Goal: Task Accomplishment & Management: Complete application form

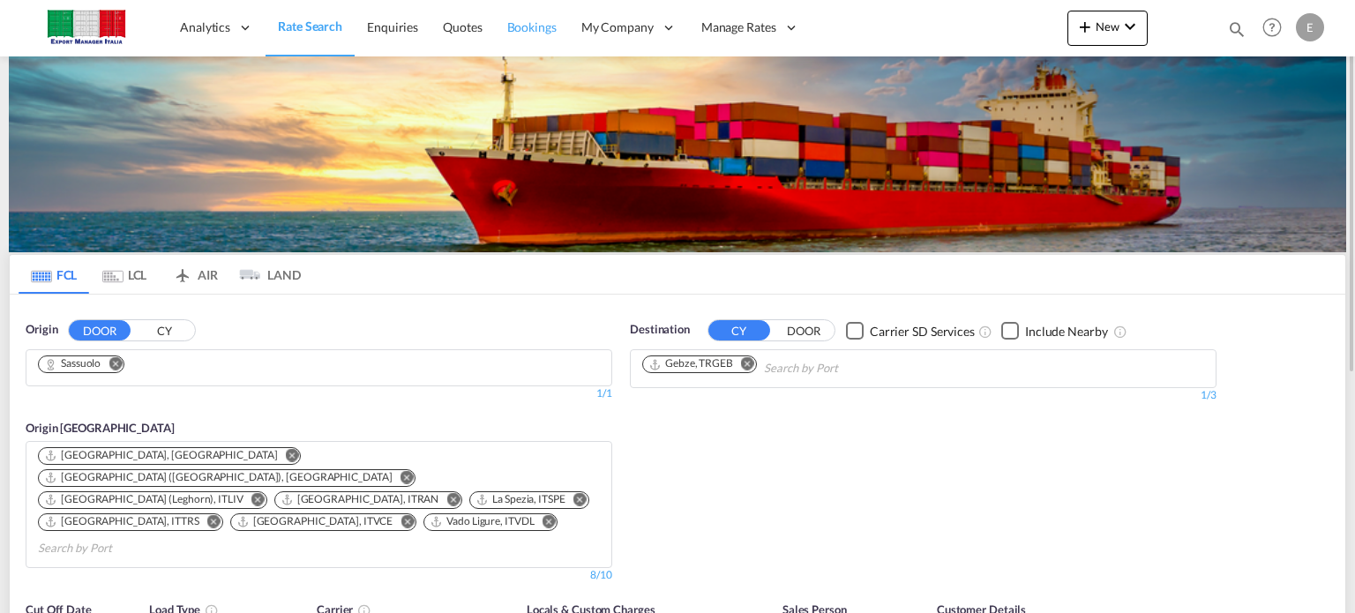
click at [509, 21] on span "Bookings" at bounding box center [531, 26] width 49 height 15
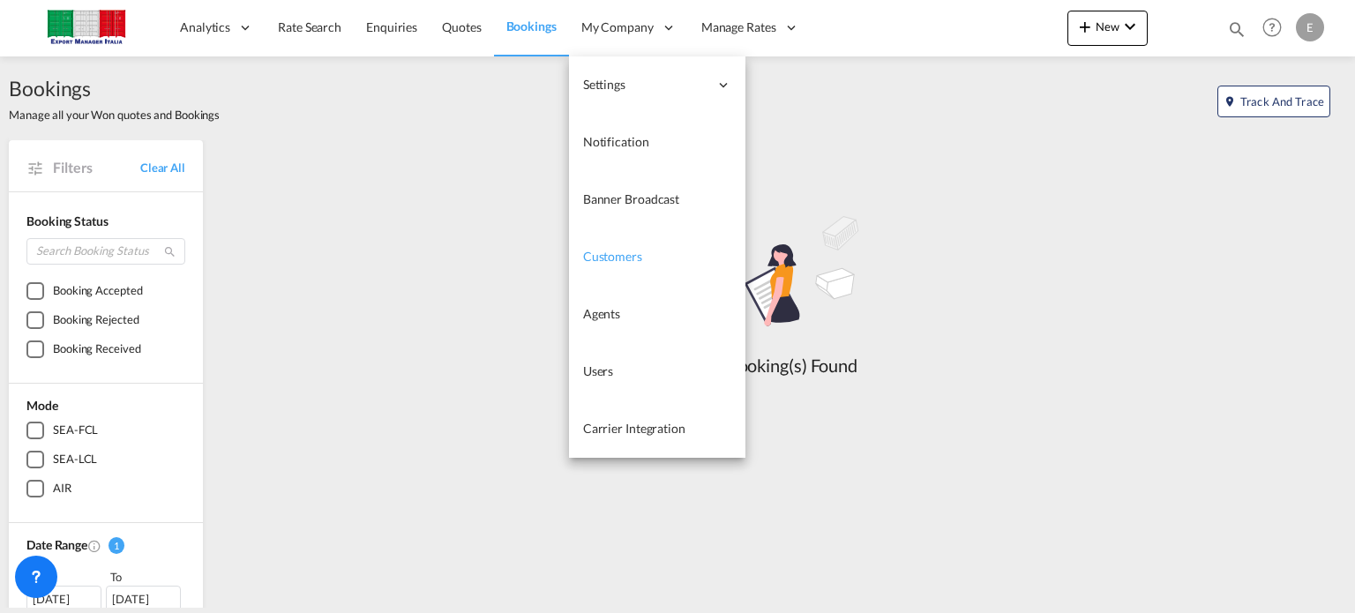
click at [625, 260] on span "Customers" at bounding box center [612, 256] width 59 height 15
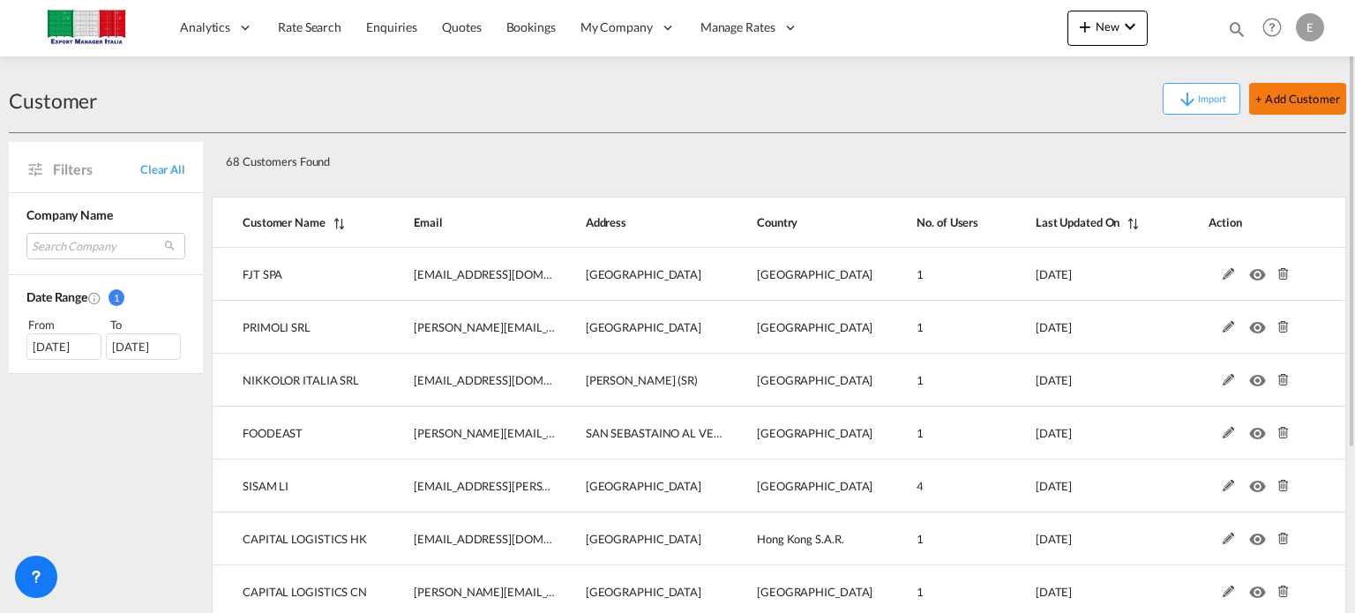
click at [1281, 91] on button "+ Add Customer" at bounding box center [1297, 99] width 97 height 32
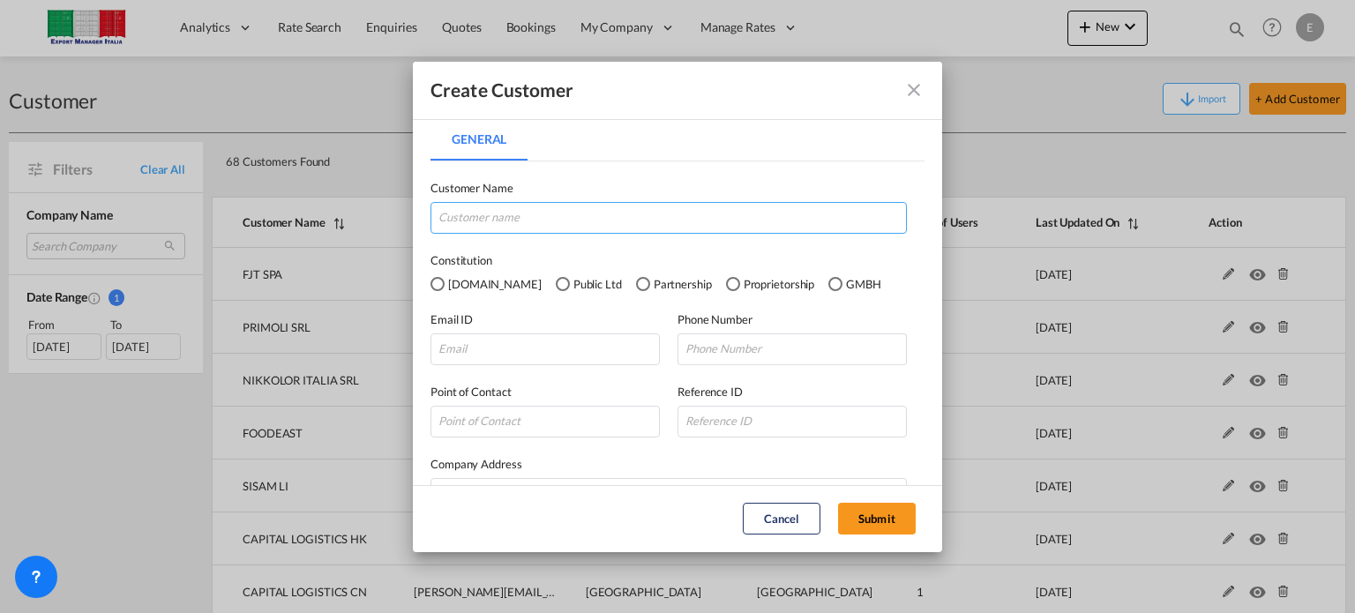
click at [484, 210] on input "General General ..." at bounding box center [668, 218] width 476 height 32
type input "r"
type input "R-MSP"
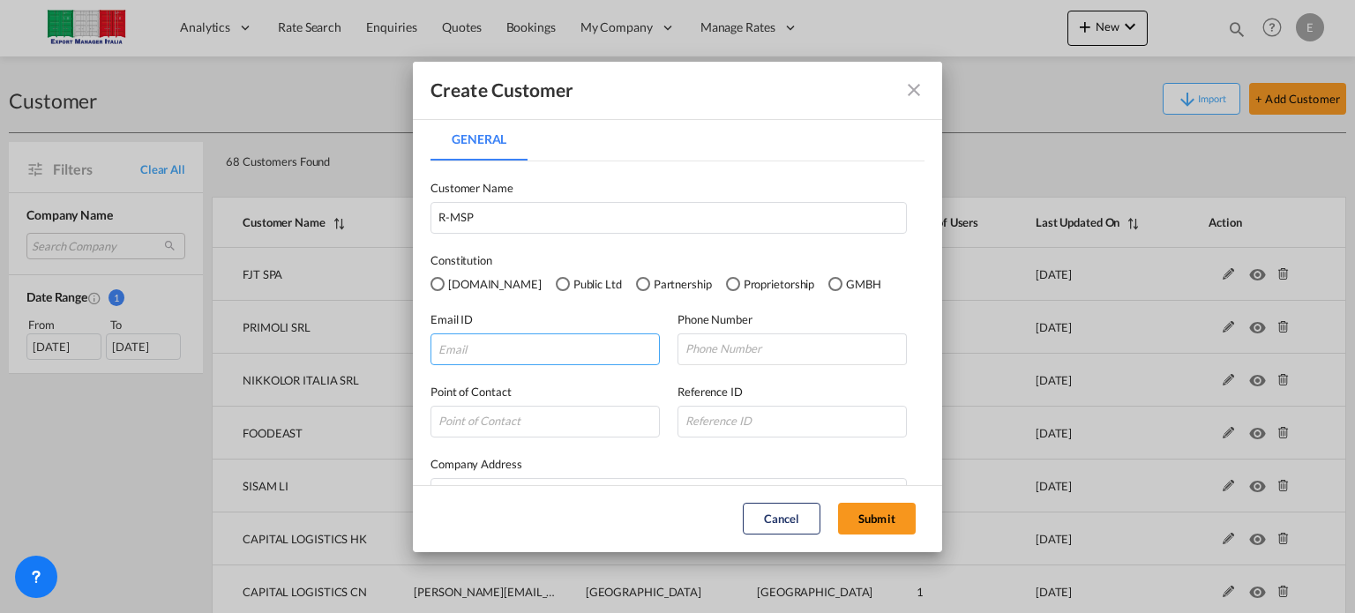
click at [469, 348] on input "General General ..." at bounding box center [544, 349] width 229 height 32
paste input "[EMAIL_ADDRESS][DOMAIN_NAME]"
type input "[EMAIL_ADDRESS][DOMAIN_NAME]"
click at [696, 350] on input "General General ..." at bounding box center [791, 349] width 229 height 32
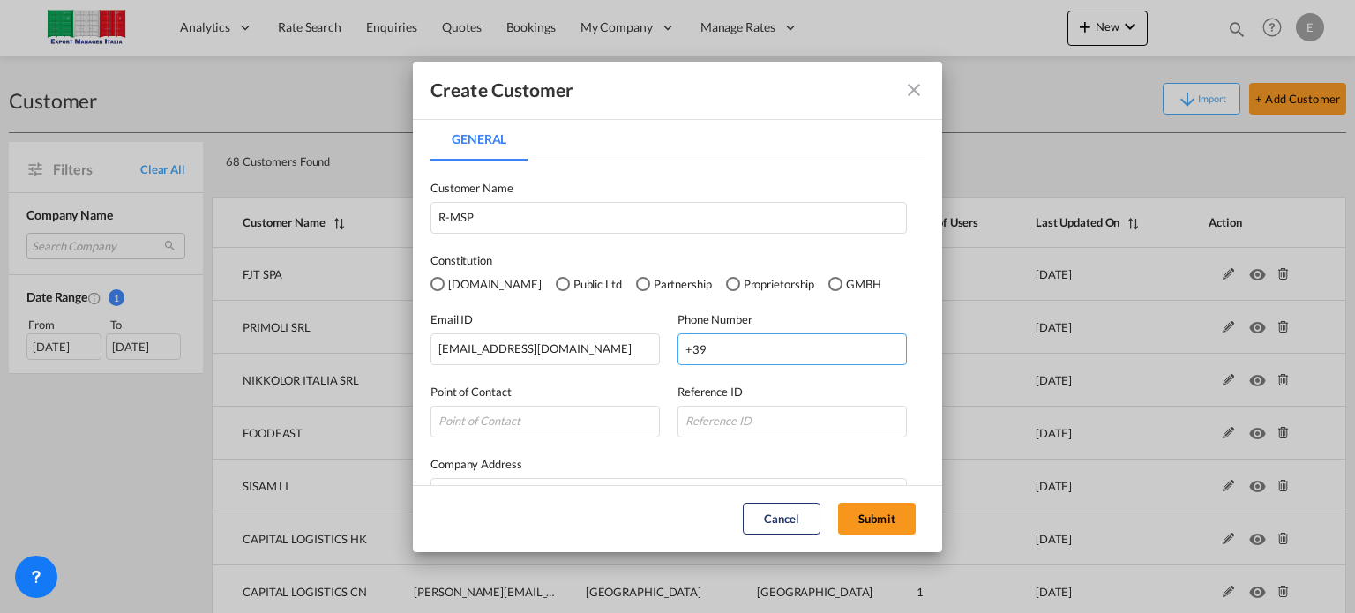
paste input "3486724722"
type input "[PHONE_NUMBER]"
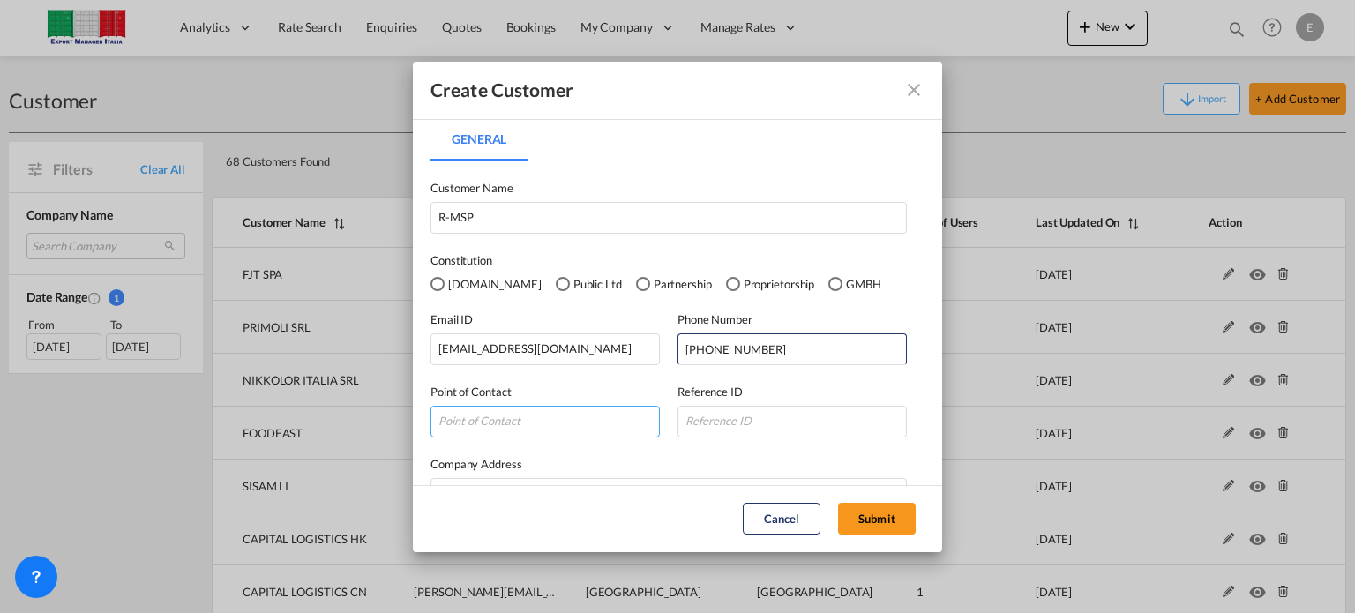
click at [470, 409] on input "General General ..." at bounding box center [544, 422] width 229 height 32
type input "f"
type input "[PERSON_NAME]"
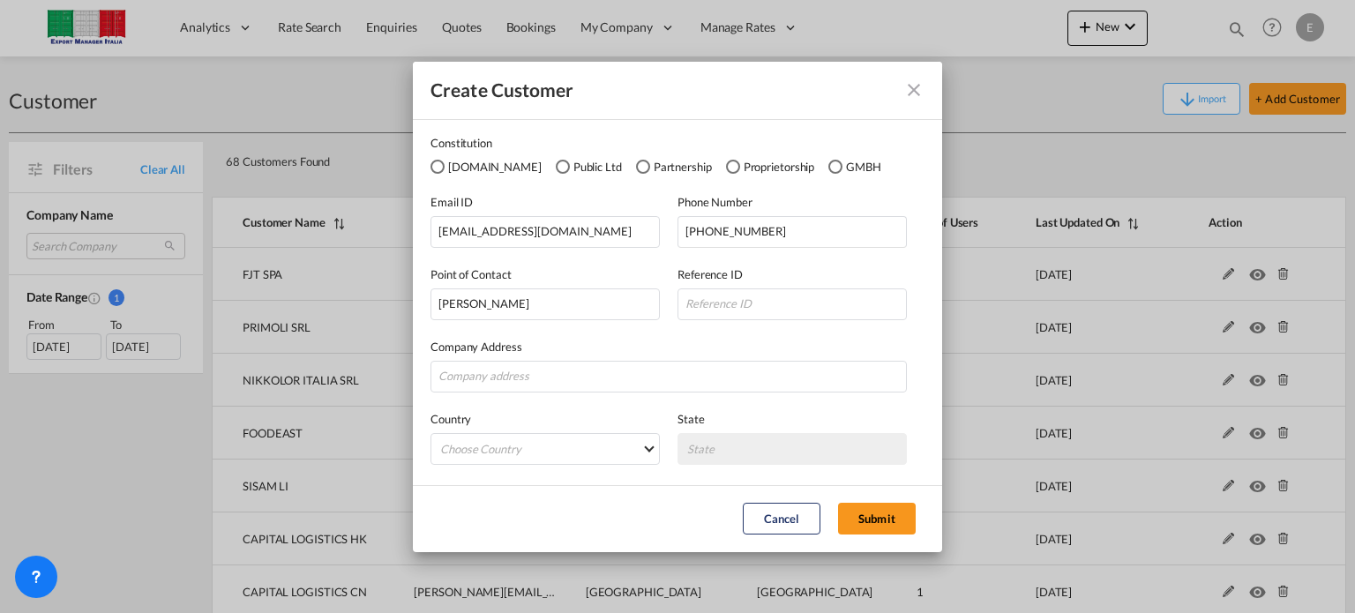
scroll to position [122, 0]
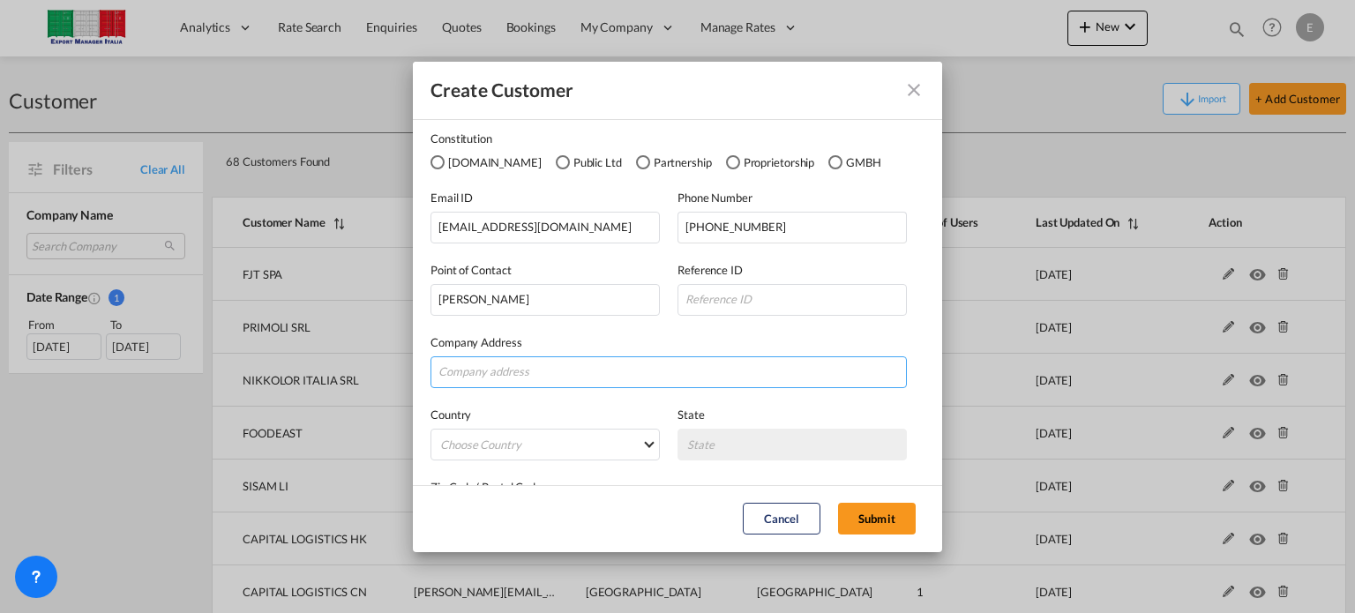
click at [529, 357] on input "General General ..." at bounding box center [668, 372] width 476 height 32
type input "I"
type input "[GEOGRAPHIC_DATA]"
click at [645, 443] on md-select "Choose Country [GEOGRAPHIC_DATA] [GEOGRAPHIC_DATA] [GEOGRAPHIC_DATA] [US_STATE]…" at bounding box center [544, 445] width 229 height 32
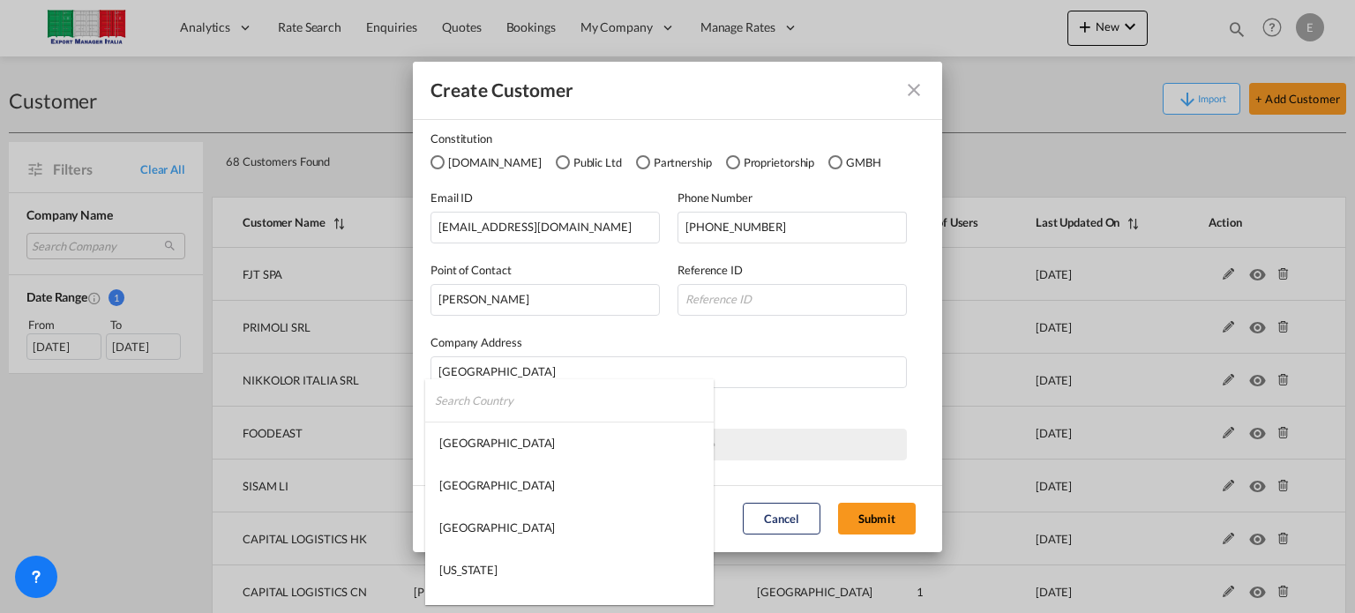
click at [550, 411] on input "search" at bounding box center [574, 400] width 279 height 42
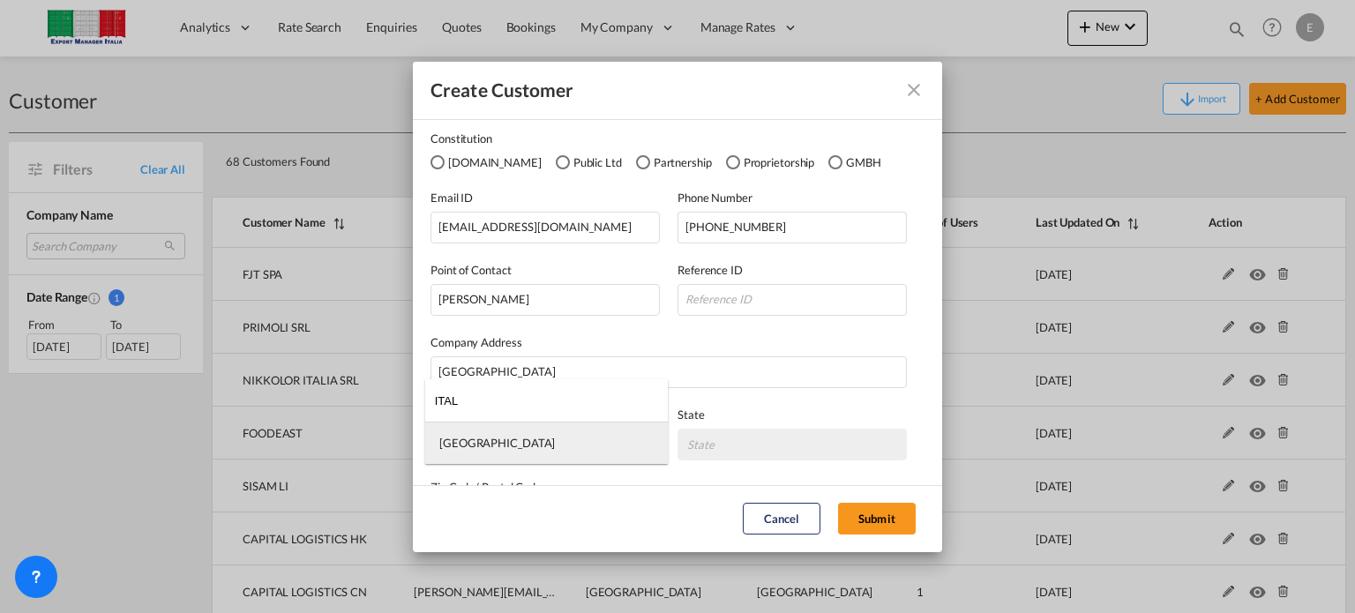
type input "ITAL"
drag, startPoint x: 469, startPoint y: 441, endPoint x: 652, endPoint y: 410, distance: 185.2
click at [469, 440] on md-option "[GEOGRAPHIC_DATA]" at bounding box center [546, 443] width 243 height 42
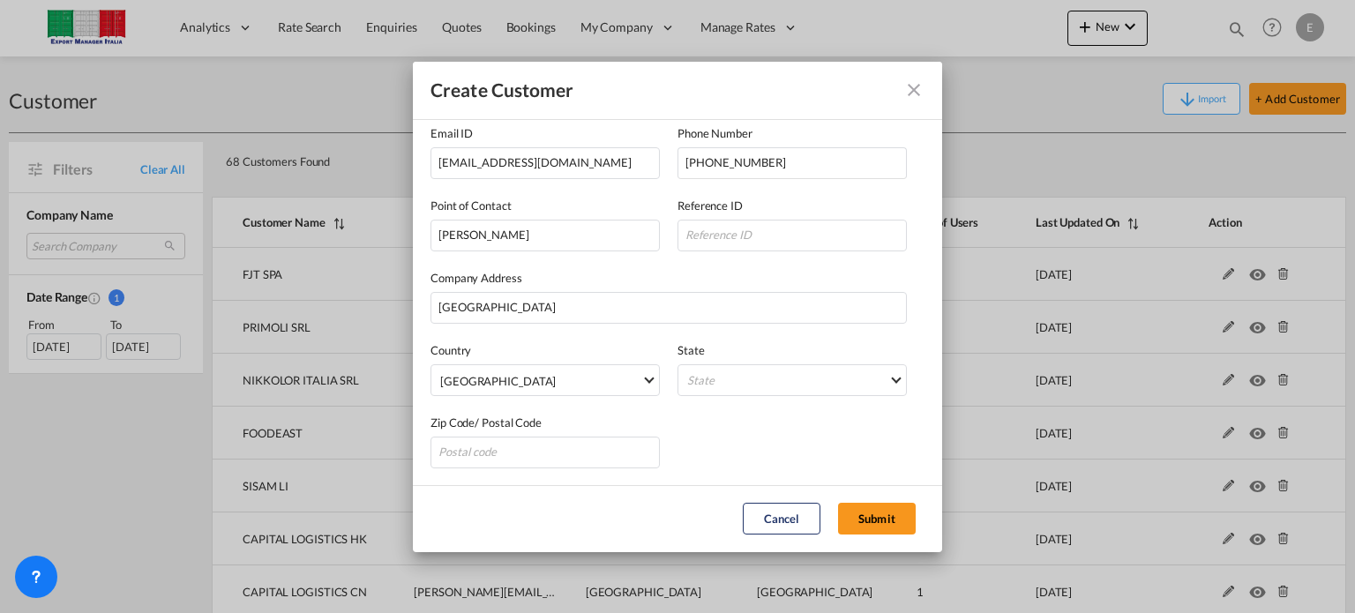
scroll to position [187, 0]
click at [884, 370] on md-select "State [GEOGRAPHIC_DATA] [GEOGRAPHIC_DATA] [GEOGRAPHIC_DATA] [GEOGRAPHIC_DATA] […" at bounding box center [791, 379] width 229 height 32
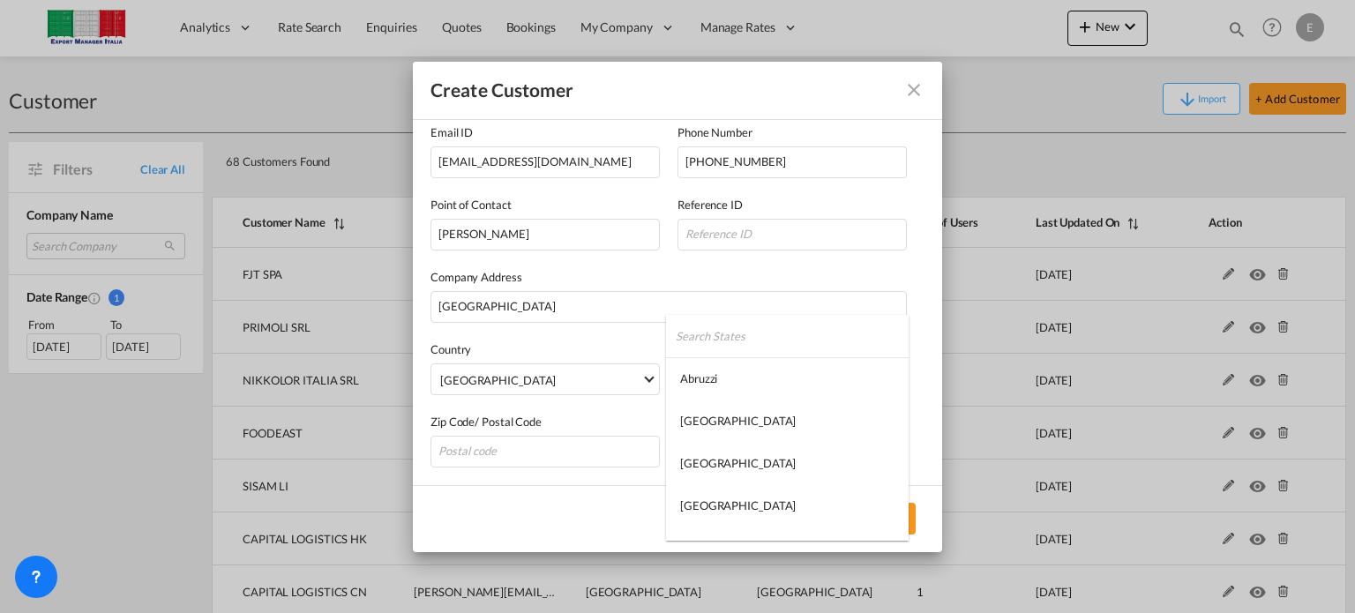
click at [720, 334] on input "search" at bounding box center [792, 336] width 233 height 42
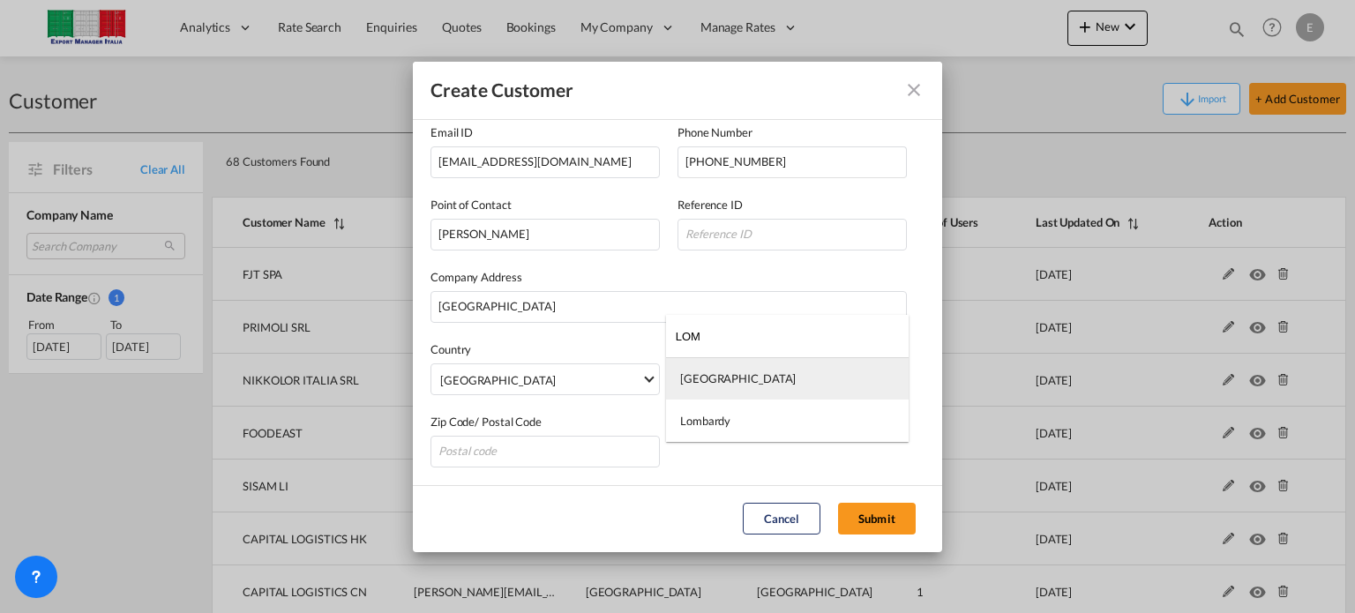
type input "LOM"
click at [746, 371] on md-option "[GEOGRAPHIC_DATA]" at bounding box center [787, 378] width 243 height 42
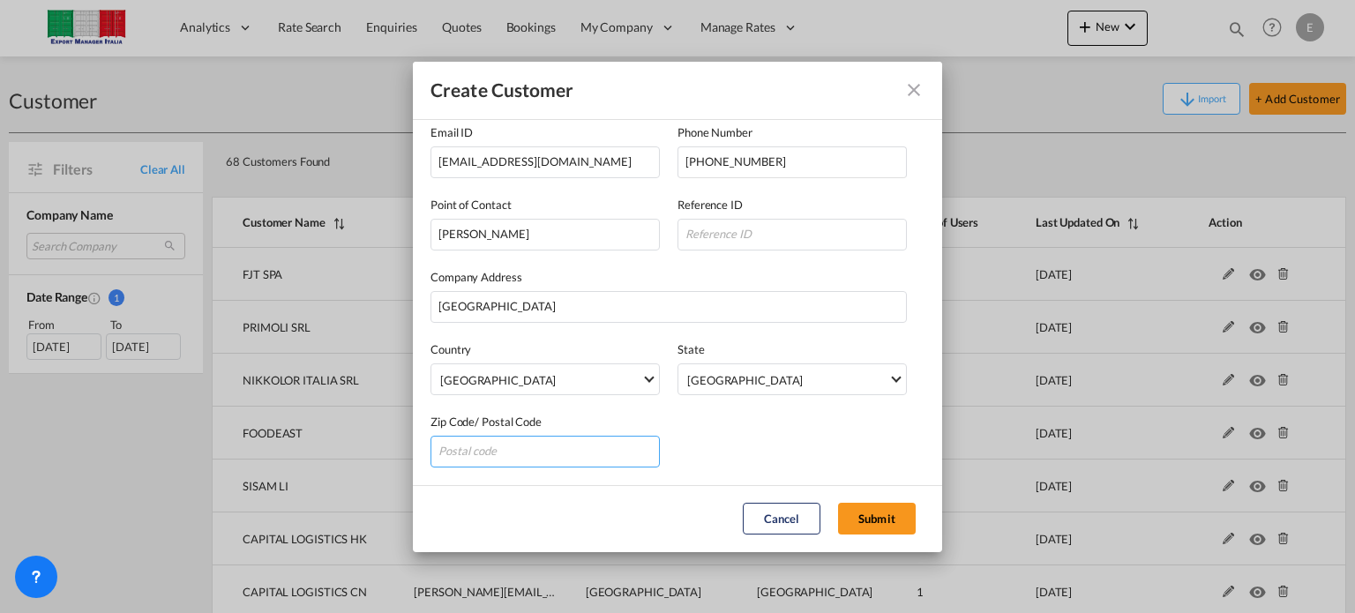
drag, startPoint x: 497, startPoint y: 453, endPoint x: 497, endPoint y: 439, distance: 14.1
click at [497, 453] on input "General General ..." at bounding box center [544, 452] width 229 height 32
type input "20155"
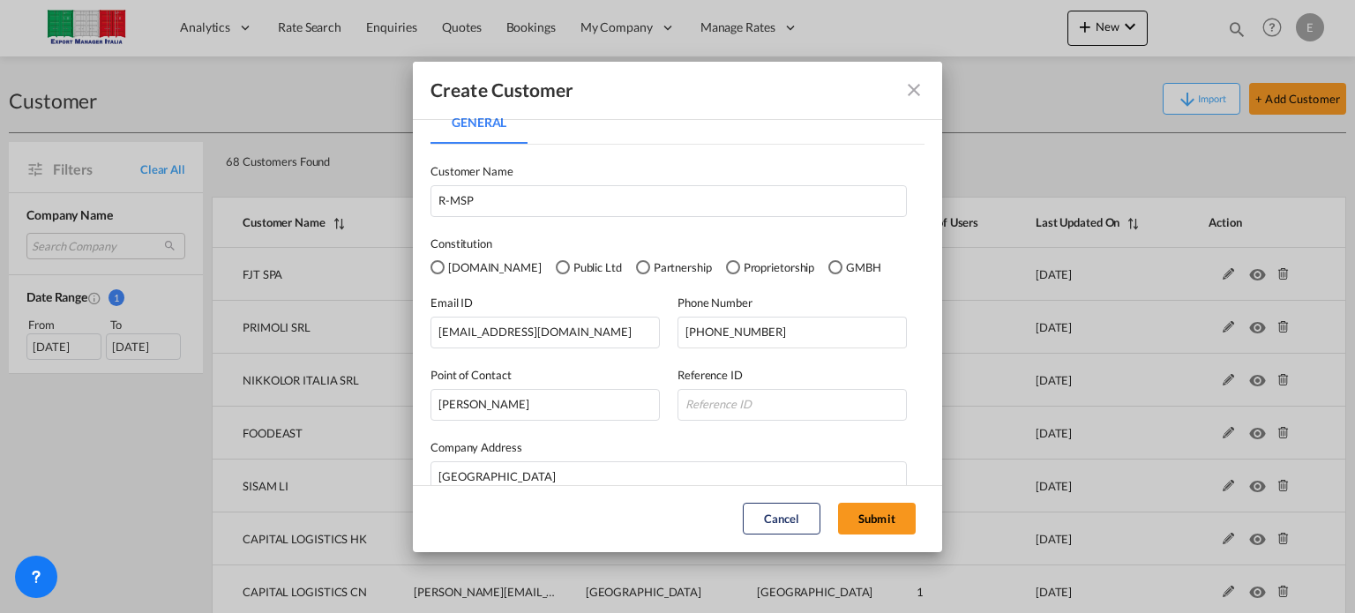
scroll to position [0, 0]
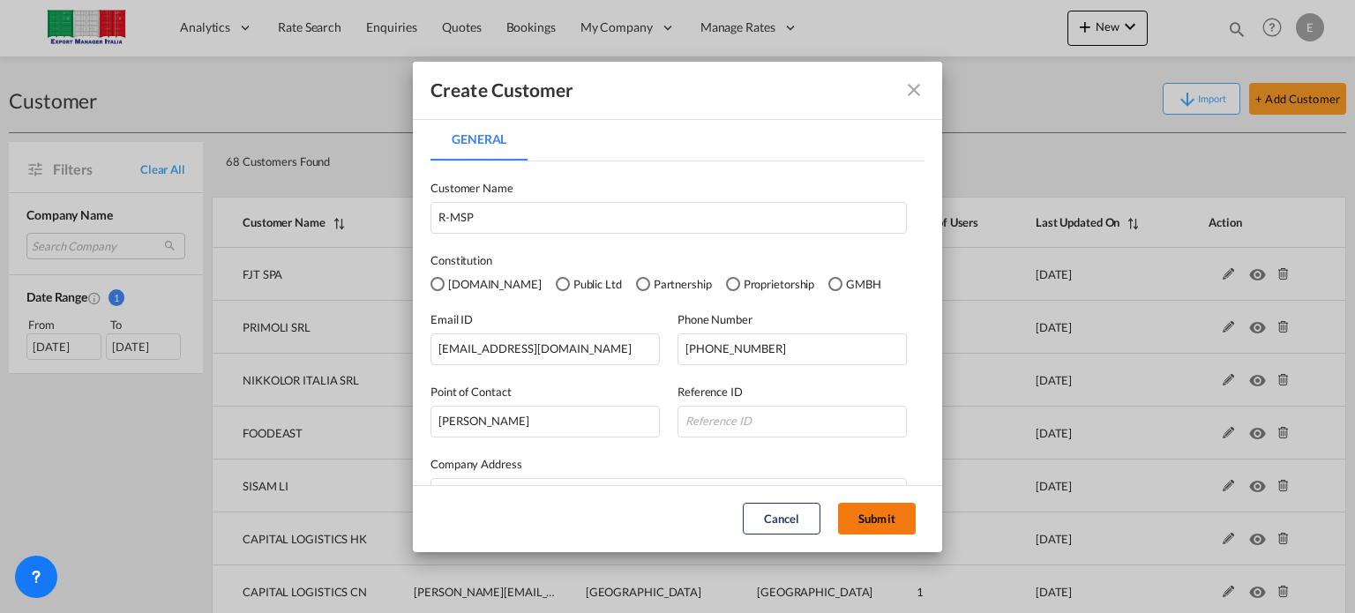
click at [885, 517] on button "Submit" at bounding box center [877, 519] width 78 height 32
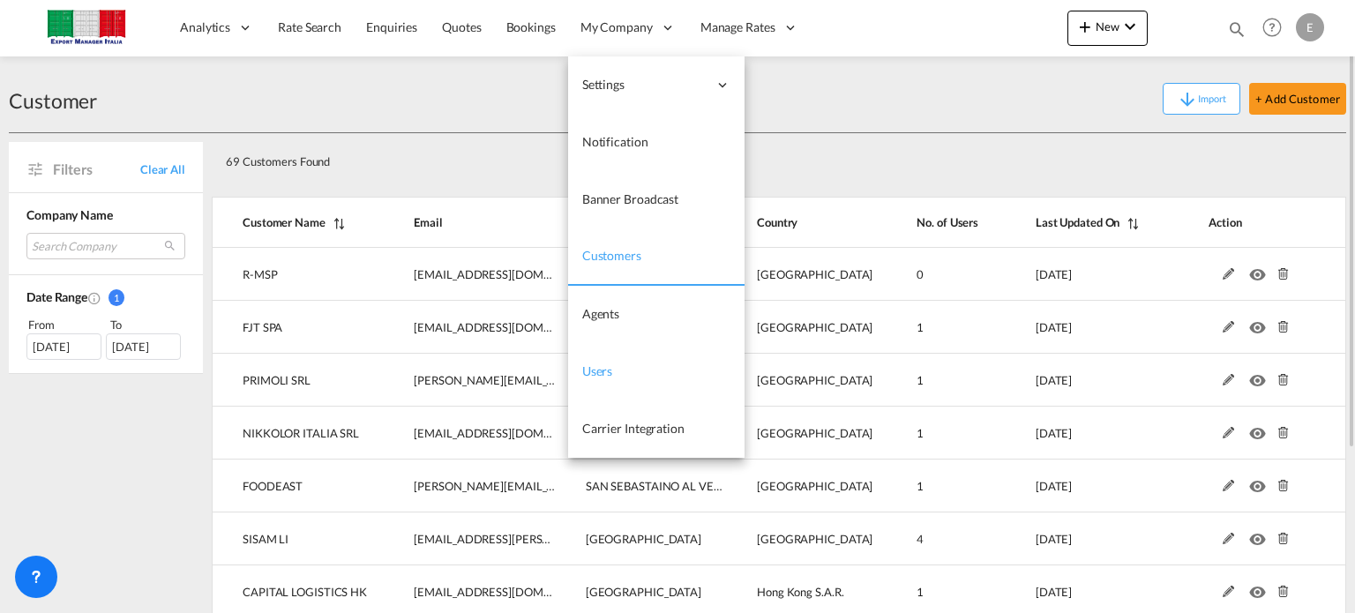
click at [601, 366] on span "Users" at bounding box center [597, 370] width 31 height 15
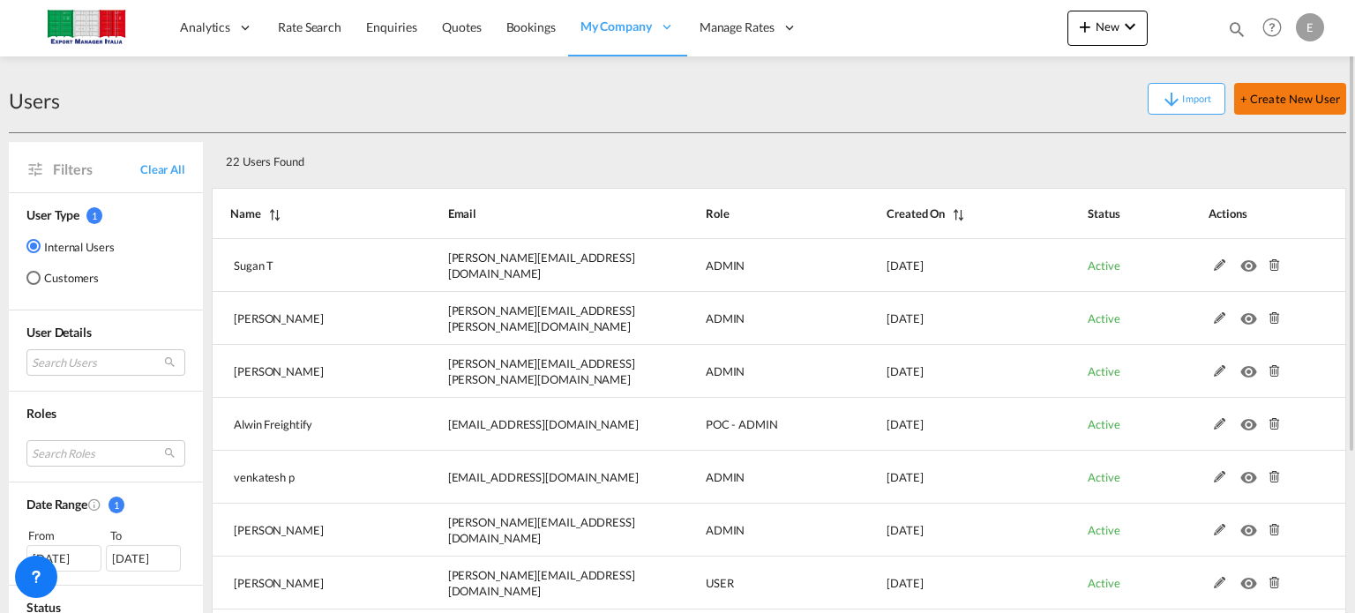
click at [1269, 104] on button "+ Create New User" at bounding box center [1290, 99] width 112 height 32
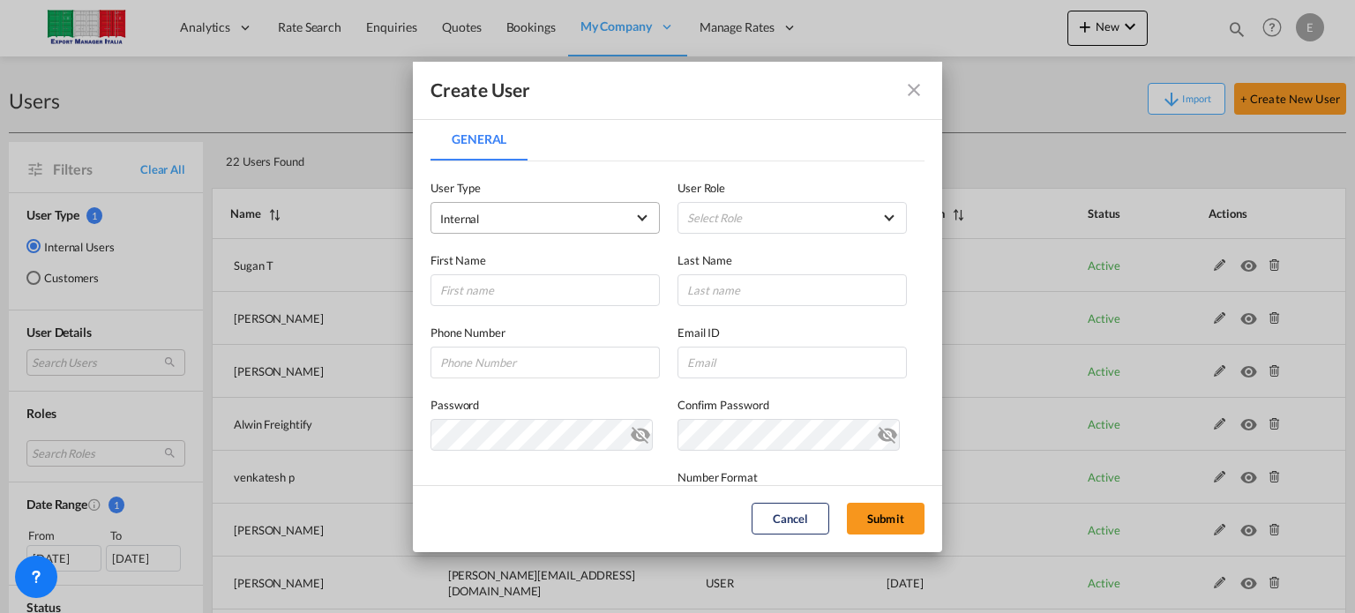
click at [636, 221] on md-select-value "Internal" at bounding box center [545, 217] width 210 height 23
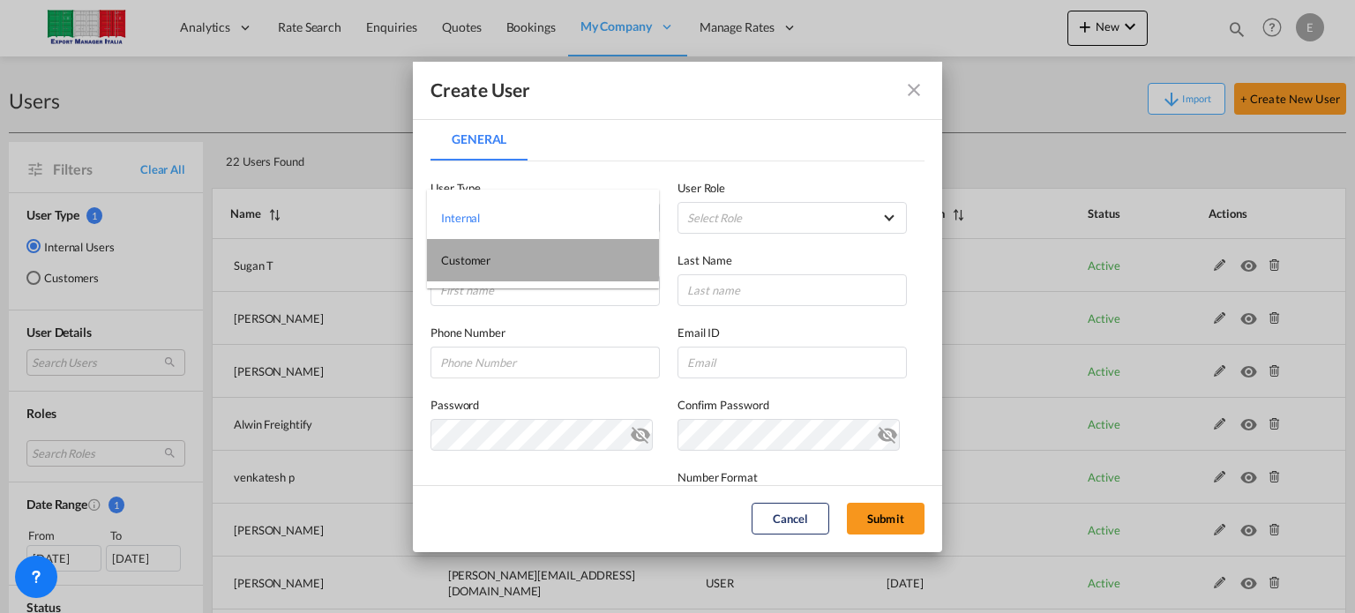
click at [460, 257] on span "Customer" at bounding box center [465, 260] width 49 height 14
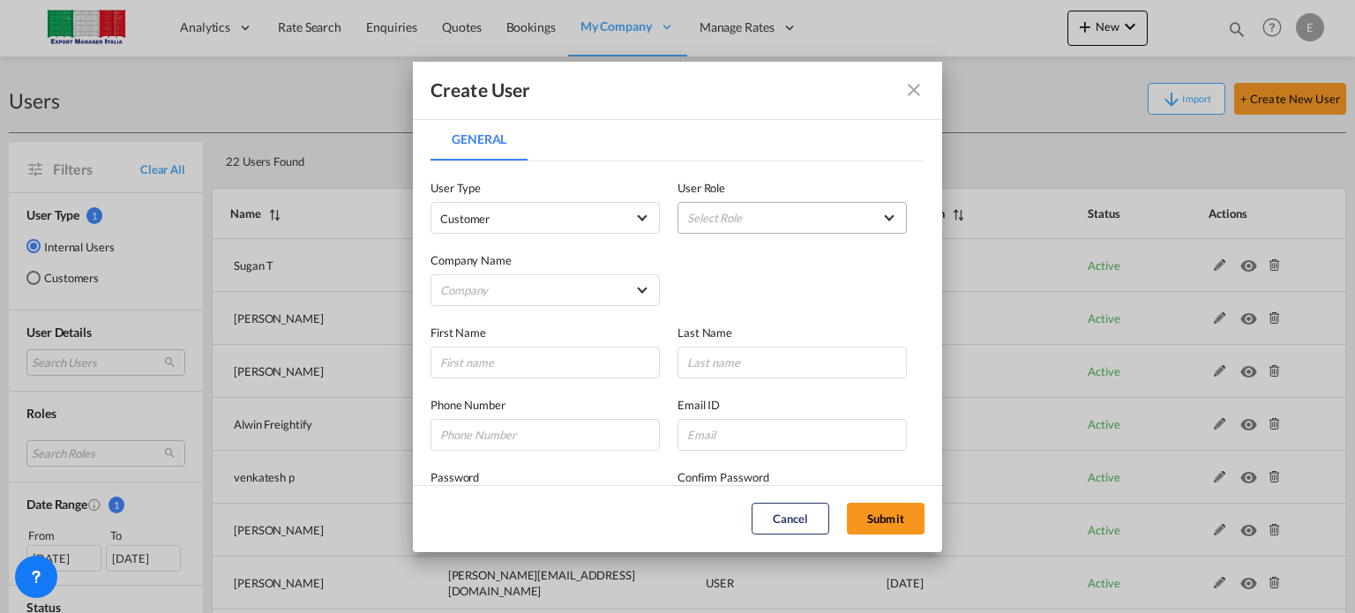
click at [749, 212] on md-select "Select Role" at bounding box center [791, 218] width 229 height 32
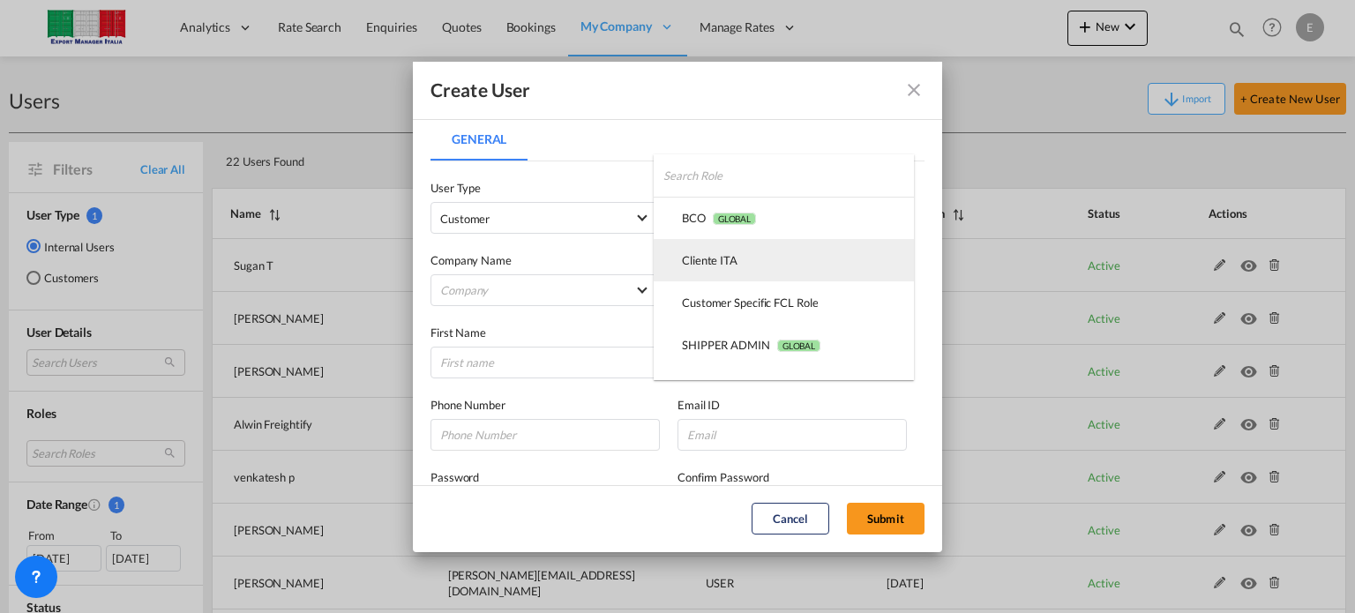
click at [705, 258] on div "Cliente ITA USER_DEFINED" at bounding box center [710, 260] width 56 height 16
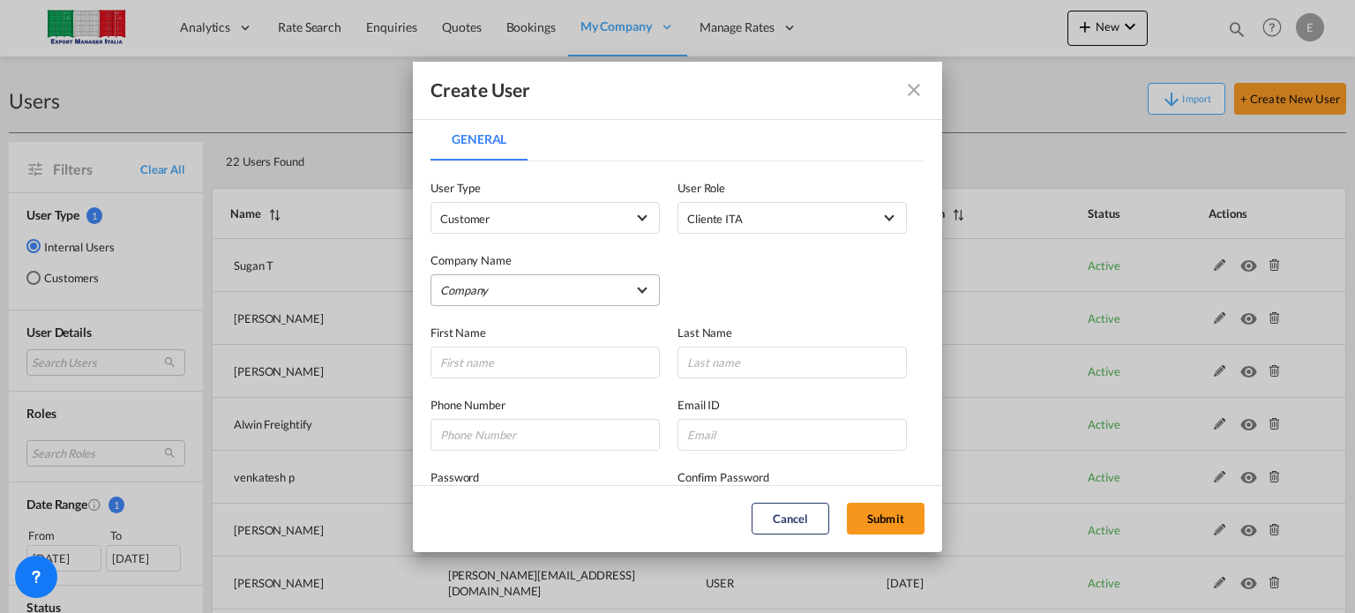
click at [565, 283] on md-select "Company ATPOSE SRL CAPITAL LOGISTICS CN CAPITAL LOGISTICS [PERSON_NAME] ww FINI…" at bounding box center [544, 290] width 229 height 32
click at [481, 240] on input "search" at bounding box center [563, 248] width 280 height 42
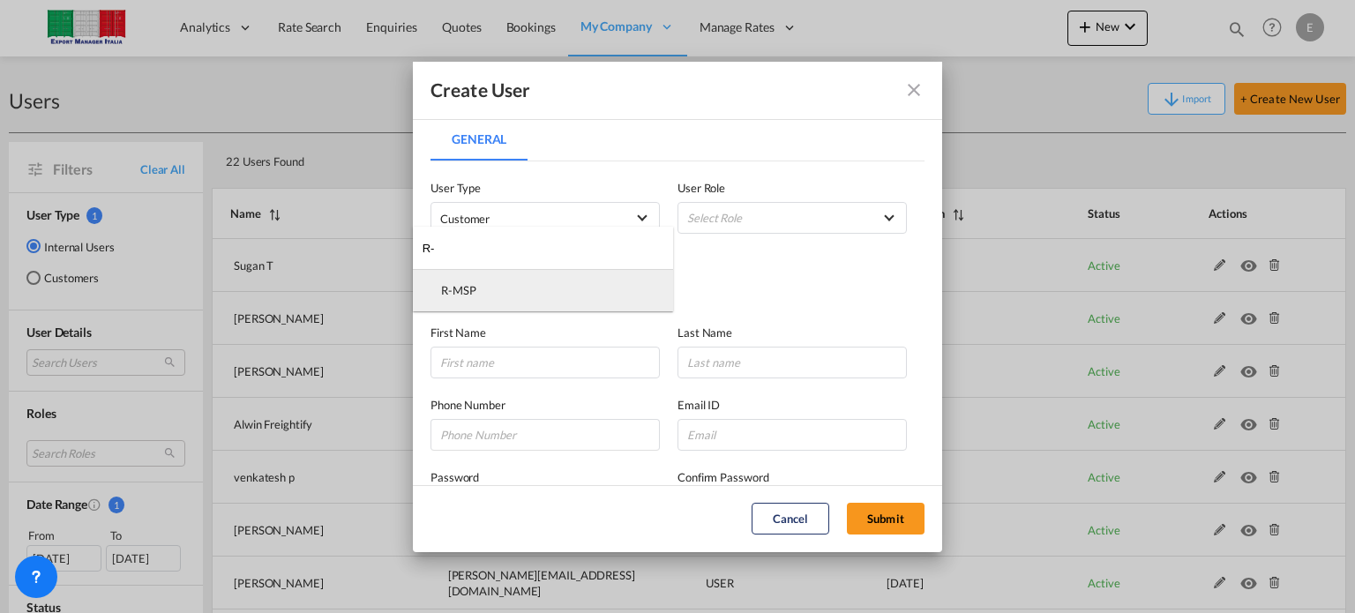
type input "R-"
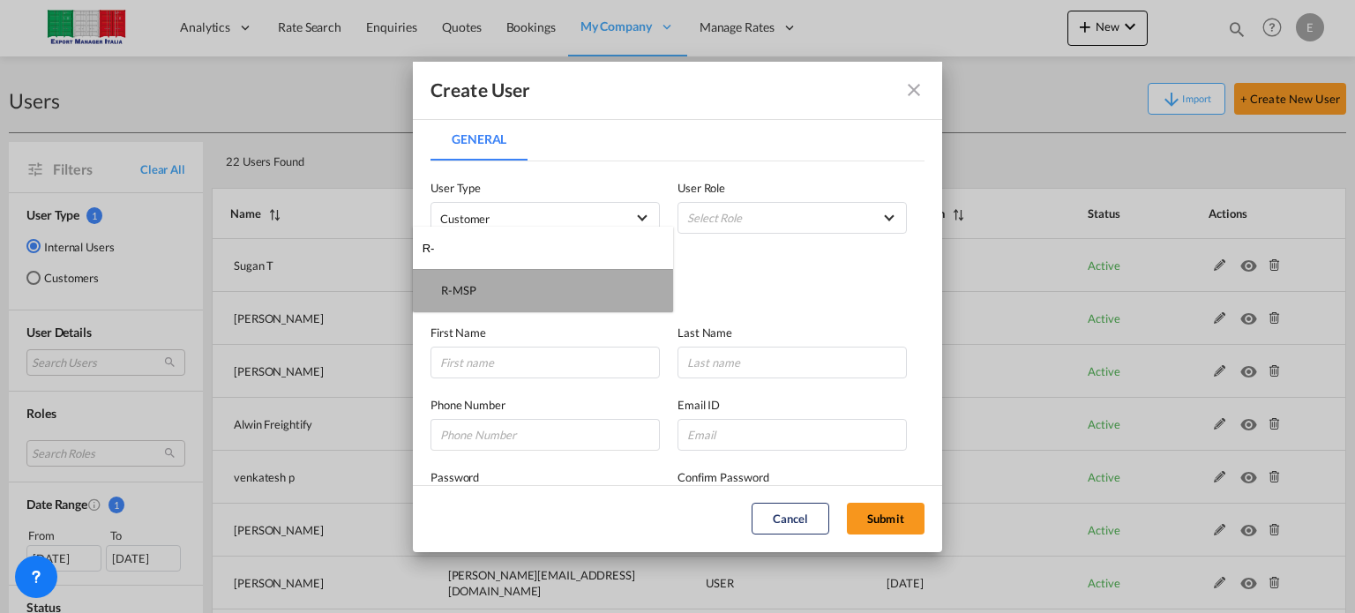
click at [476, 295] on md-option "R-MSP" at bounding box center [543, 290] width 260 height 42
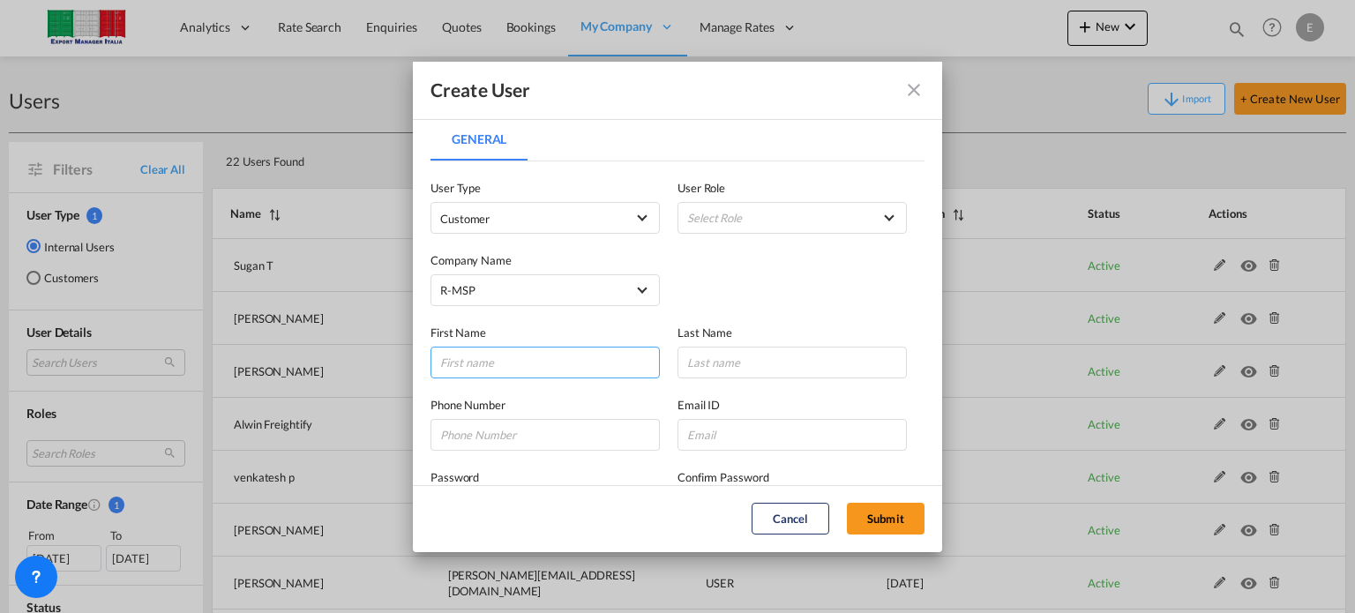
click at [470, 376] on input "General General ..." at bounding box center [544, 363] width 229 height 32
paste input "Fady"
type input "Fady"
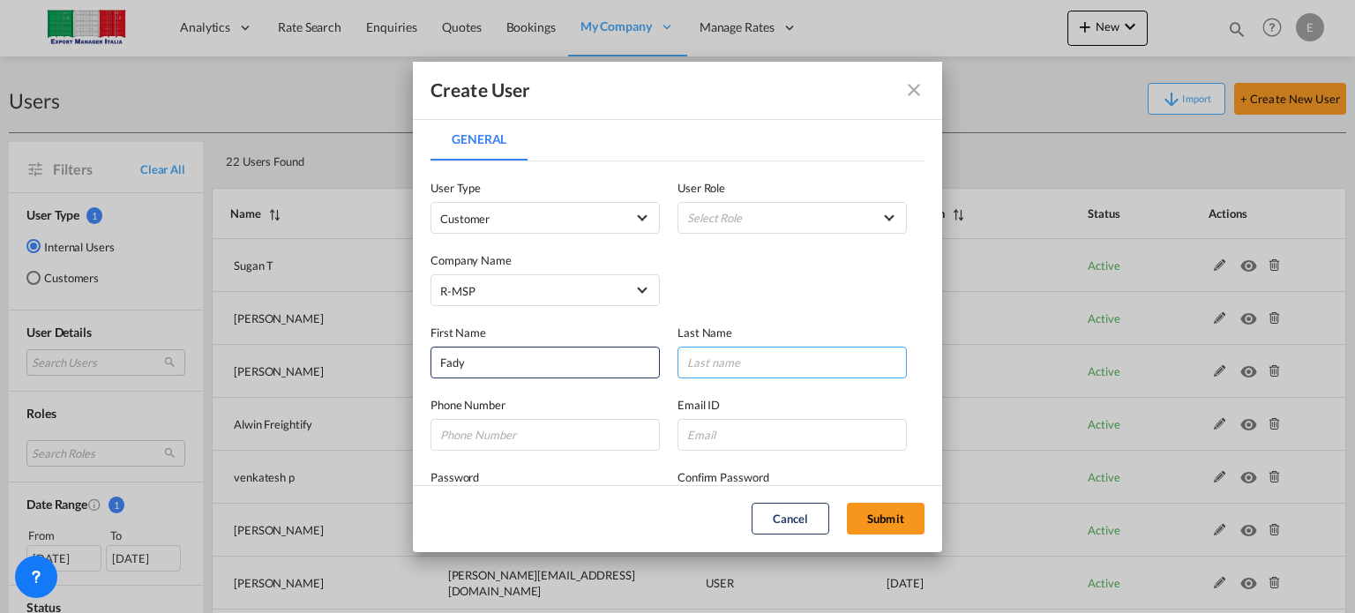
click at [728, 359] on input "General General ..." at bounding box center [791, 363] width 229 height 32
type input "e"
type input "Ediep"
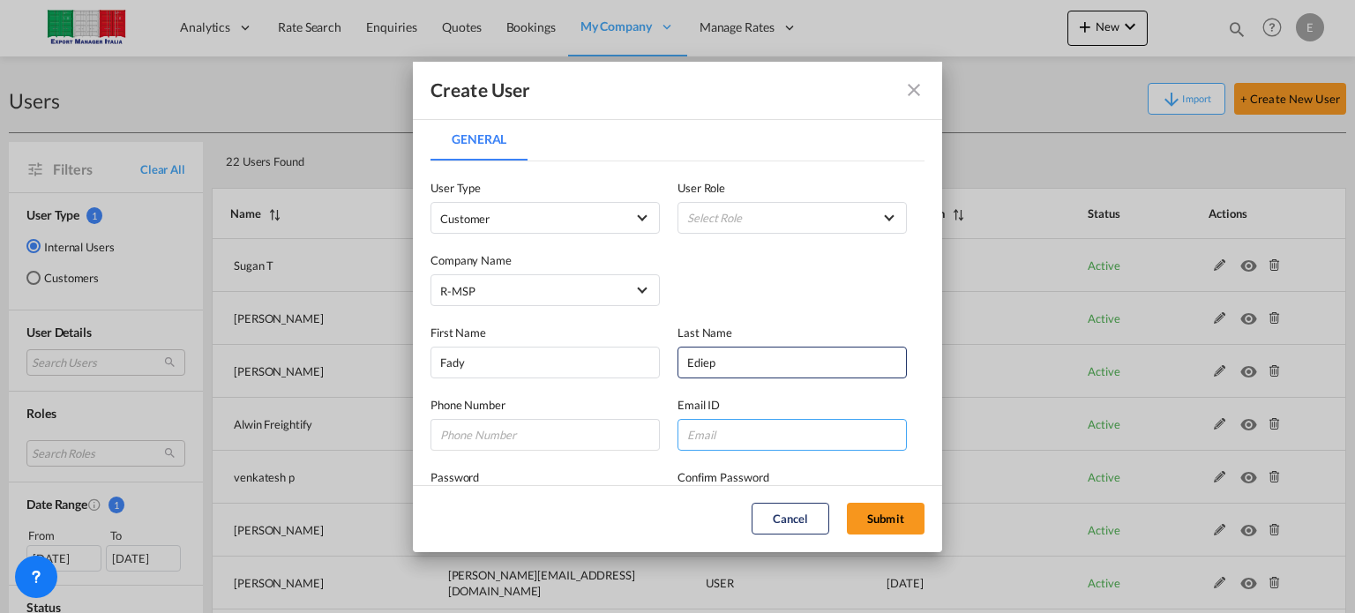
click at [737, 428] on input "General General ..." at bounding box center [791, 435] width 229 height 32
paste input "[EMAIL_ADDRESS][DOMAIN_NAME]"
type input "[EMAIL_ADDRESS][DOMAIN_NAME]"
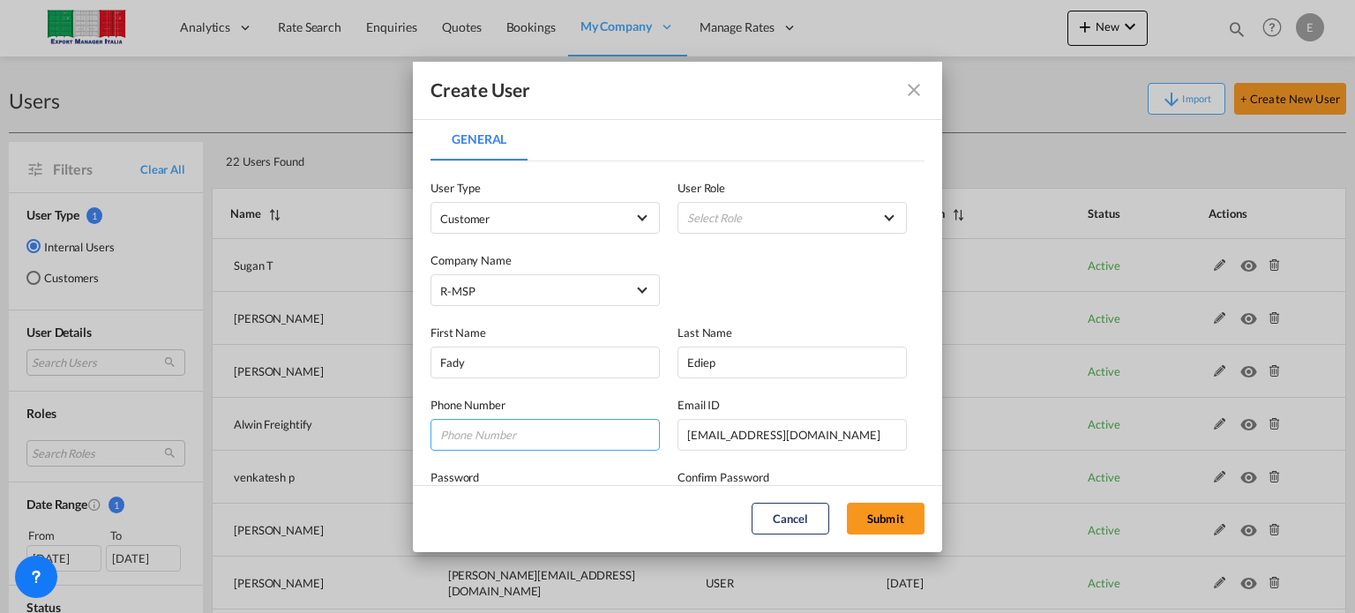
click at [529, 436] on input "General General ..." at bounding box center [544, 435] width 229 height 32
paste input "3486724722"
type input "[PHONE_NUMBER]"
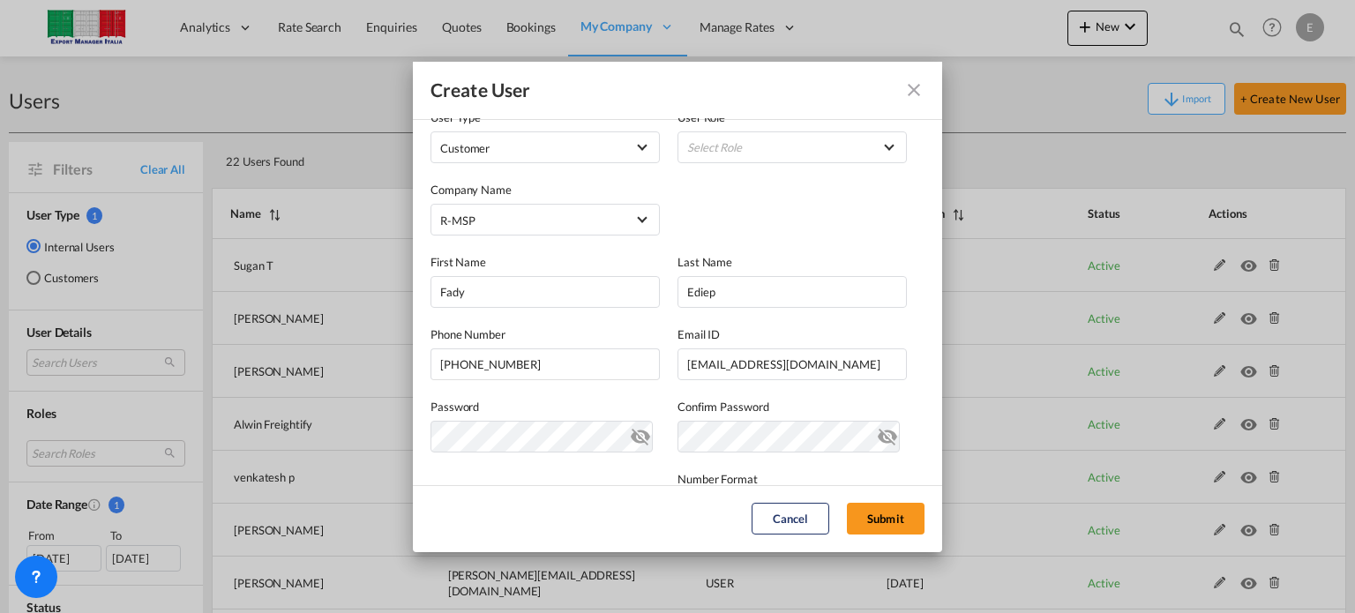
scroll to position [81, 0]
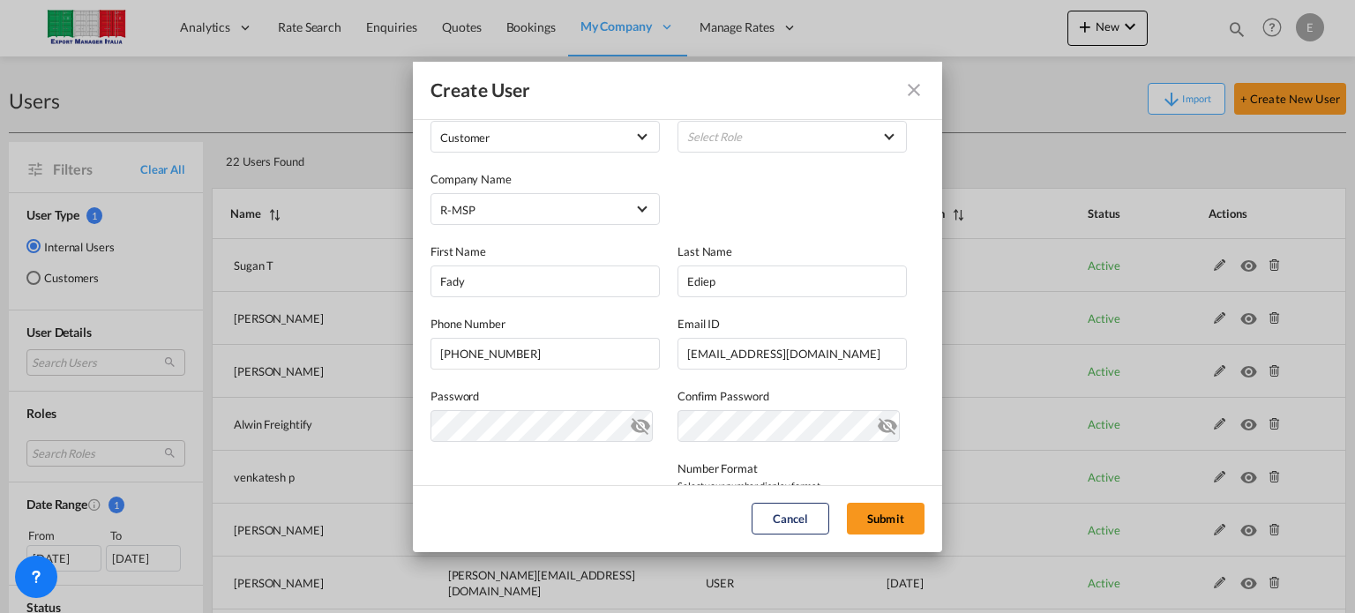
click at [642, 428] on md-icon "icon-eye-off" at bounding box center [640, 422] width 21 height 21
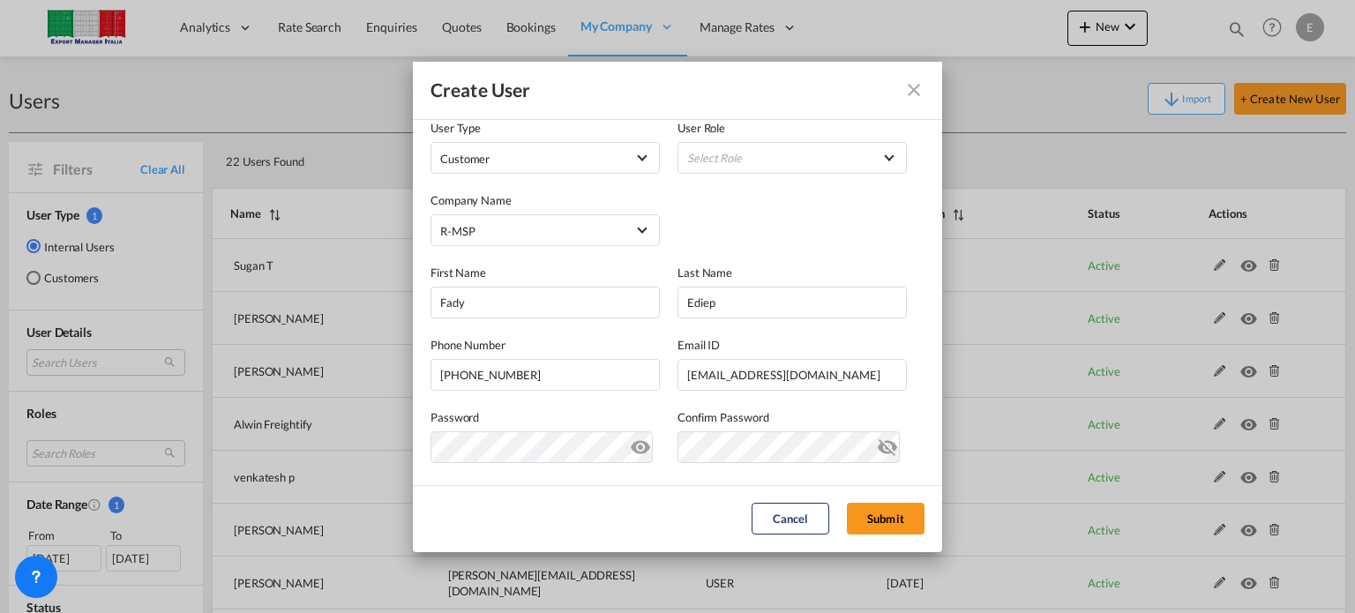
scroll to position [7, 0]
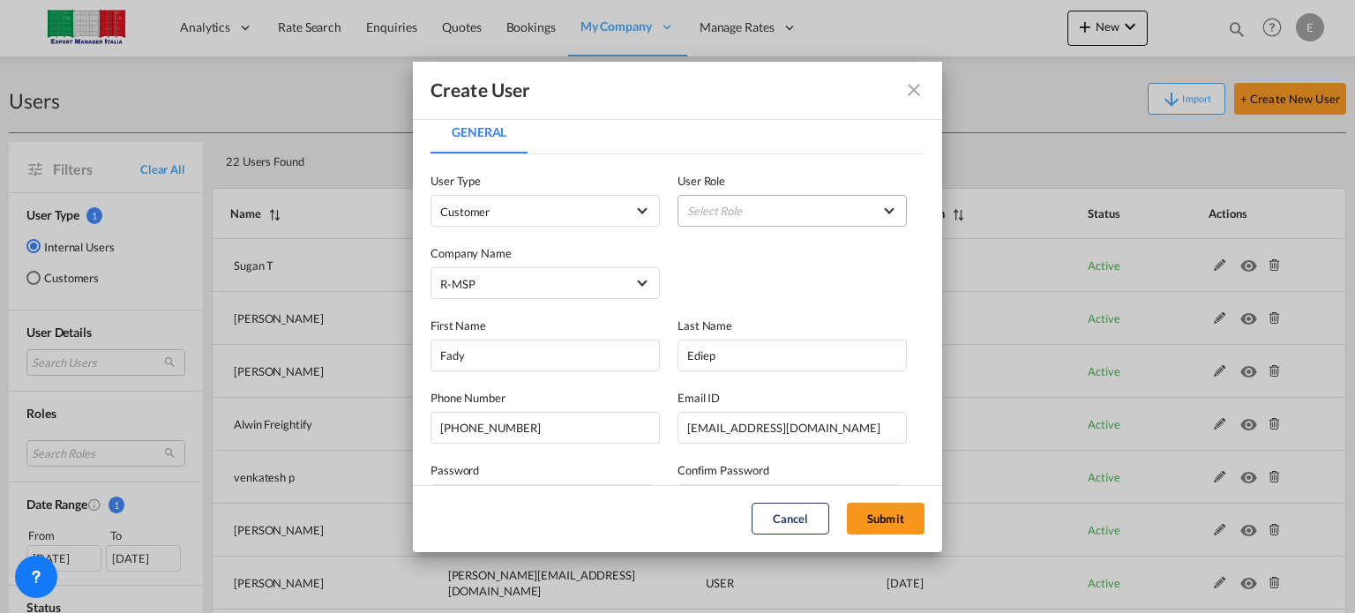
click at [883, 205] on md-select "Select Role" at bounding box center [791, 211] width 229 height 32
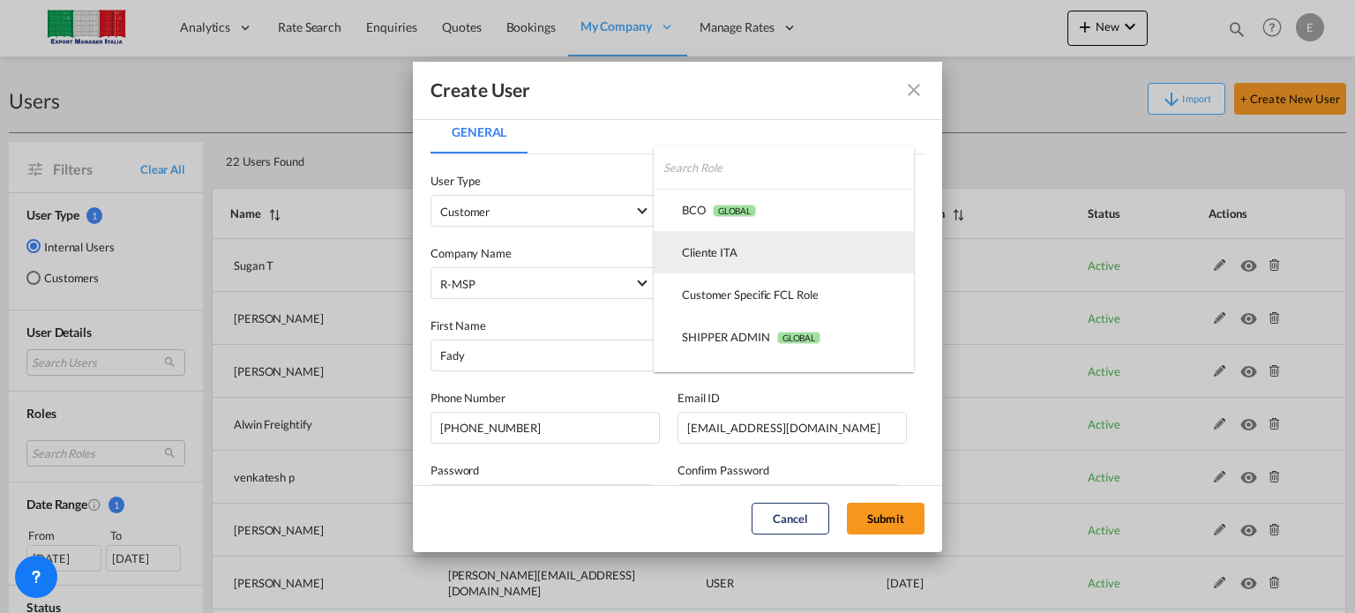
click at [734, 250] on div "Cliente ITA USER_DEFINED" at bounding box center [710, 252] width 56 height 16
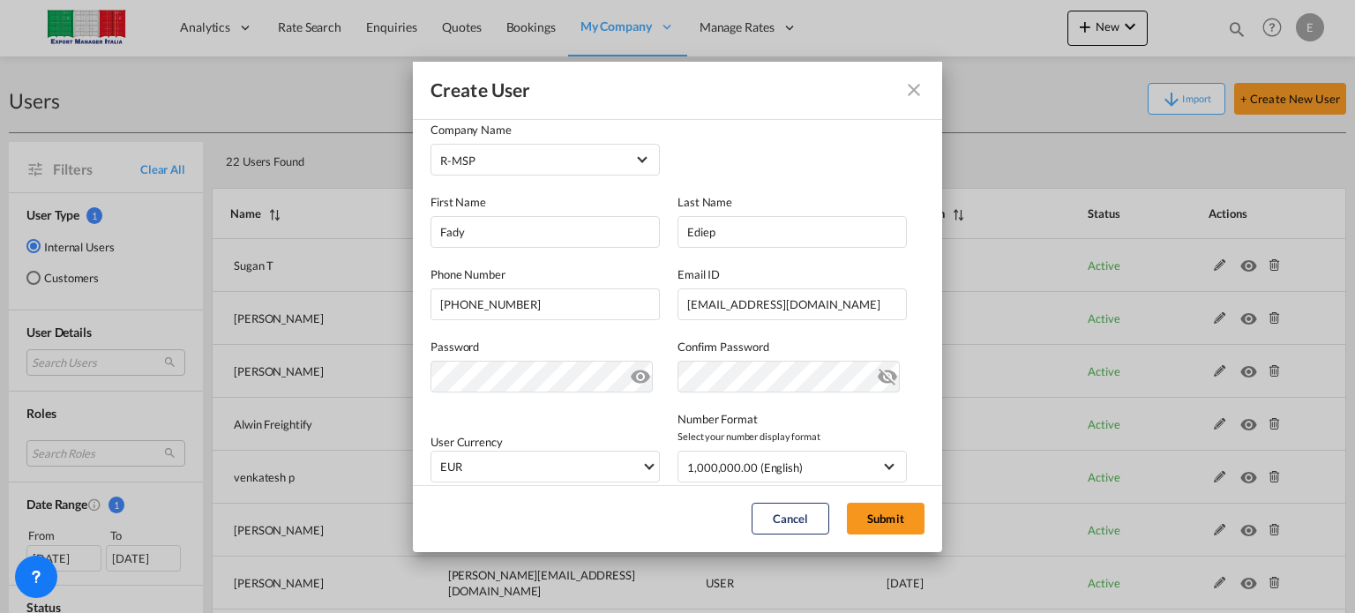
scroll to position [0, 0]
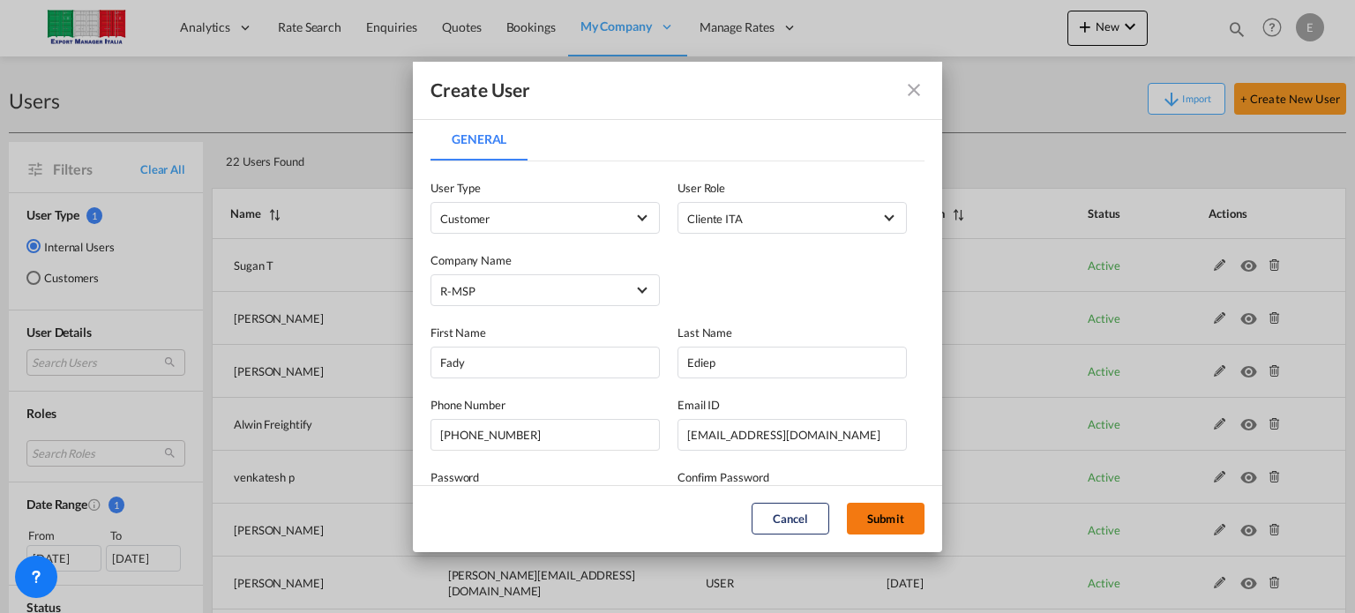
click at [877, 512] on button "Submit" at bounding box center [886, 519] width 78 height 32
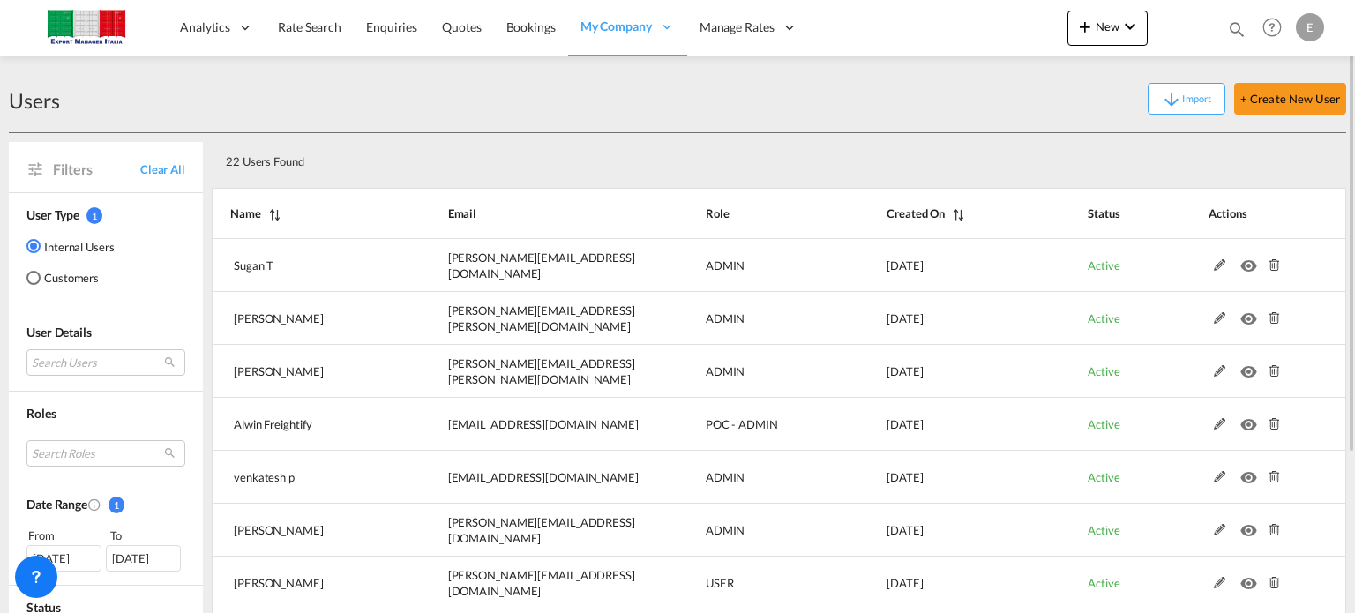
click at [68, 276] on md-radio-button "Customers" at bounding box center [70, 278] width 88 height 18
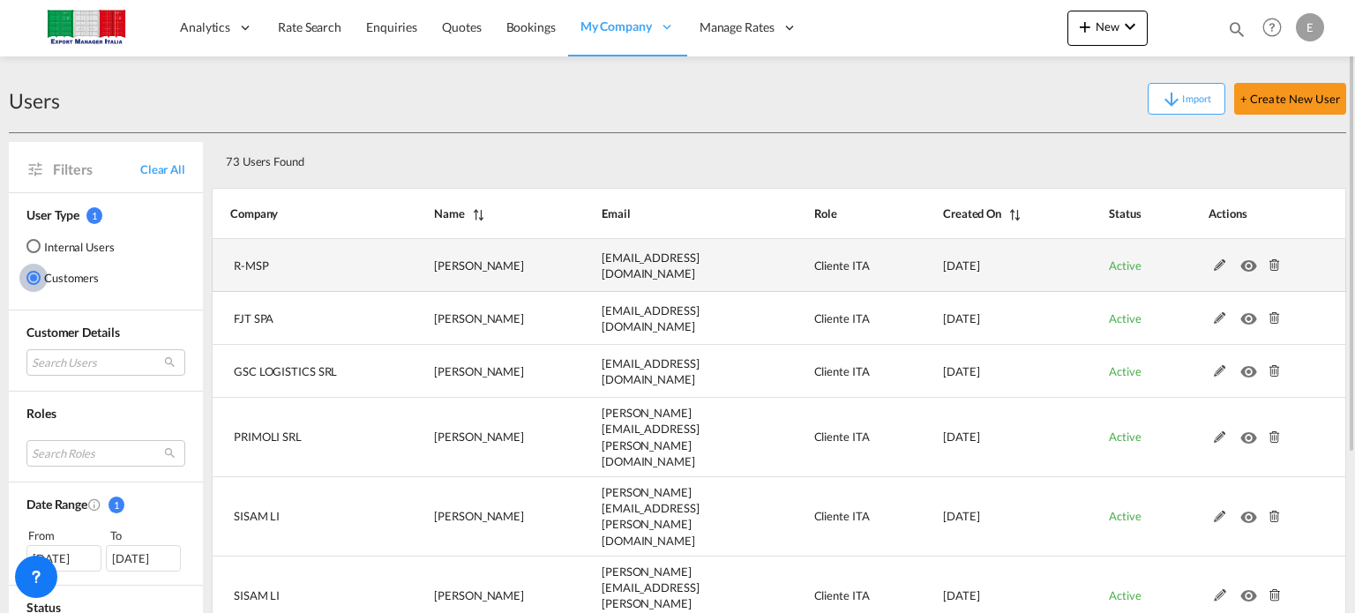
click at [1223, 267] on md-icon at bounding box center [1219, 265] width 23 height 12
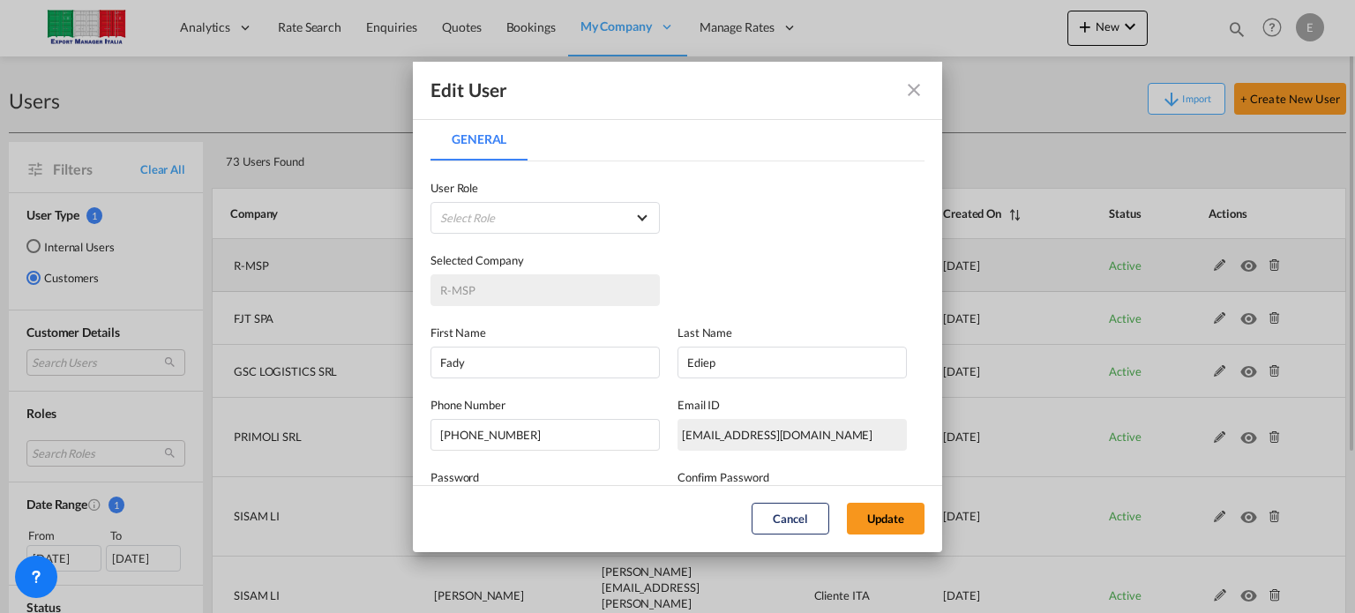
type input "[EMAIL_ADDRESS][DOMAIN_NAME]"
click at [920, 86] on md-icon "icon-close fg-AAA8AD" at bounding box center [913, 89] width 21 height 21
